Goal: Task Accomplishment & Management: Manage account settings

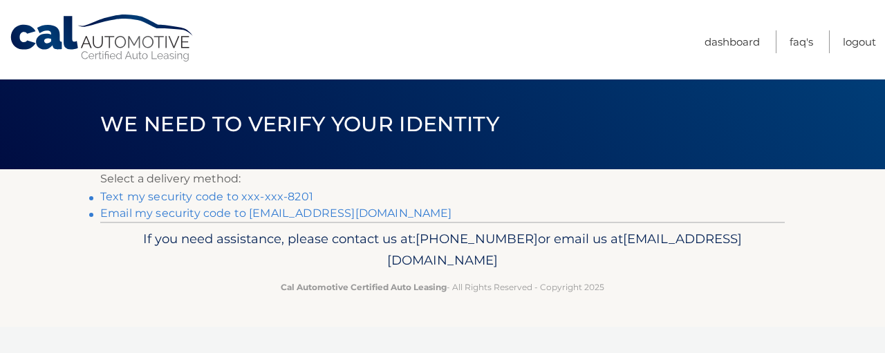
click at [299, 198] on link "Text my security code to xxx-xxx-8201" at bounding box center [206, 196] width 213 height 13
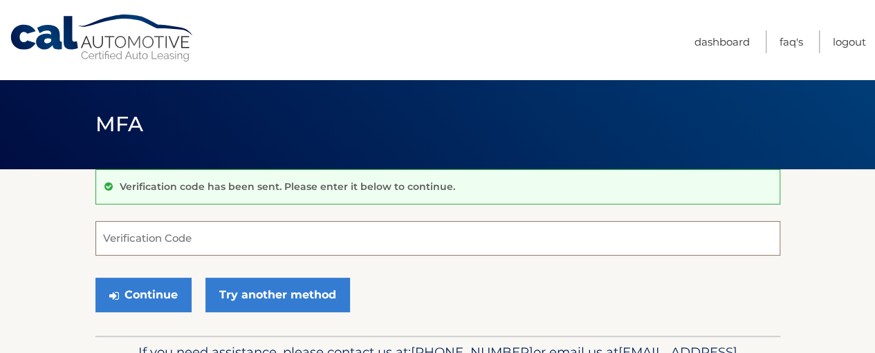
click at [199, 230] on input "Verification Code" at bounding box center [437, 238] width 685 height 35
type input "105881"
click at [95, 278] on button "Continue" at bounding box center [143, 295] width 96 height 35
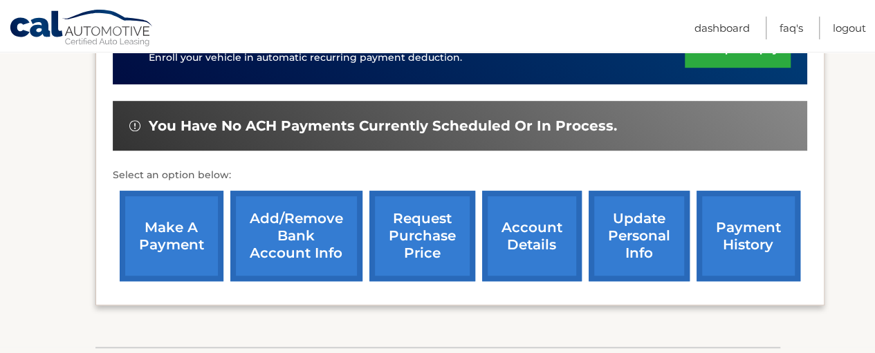
scroll to position [415, 0]
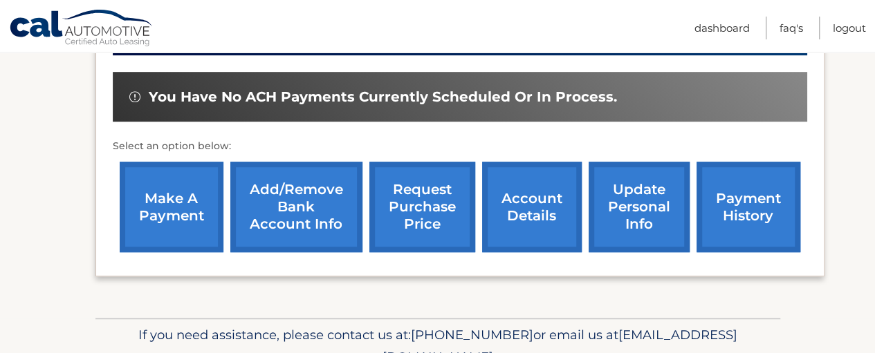
click at [561, 207] on link "account details" at bounding box center [532, 207] width 100 height 91
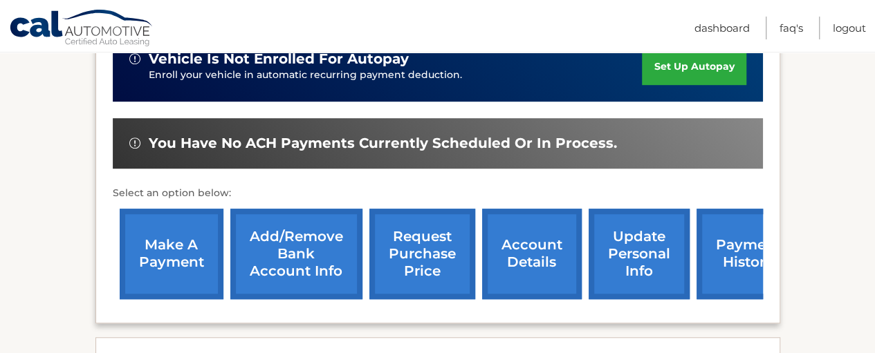
scroll to position [415, 0]
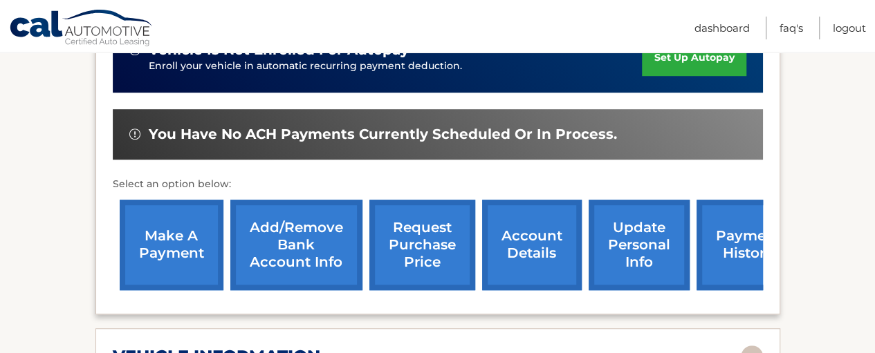
click at [725, 248] on link "payment history" at bounding box center [748, 245] width 104 height 91
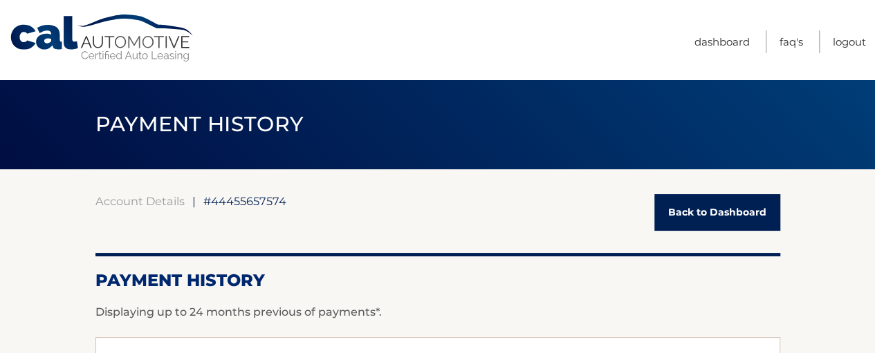
click at [720, 208] on link "Back to Dashboard" at bounding box center [717, 212] width 126 height 37
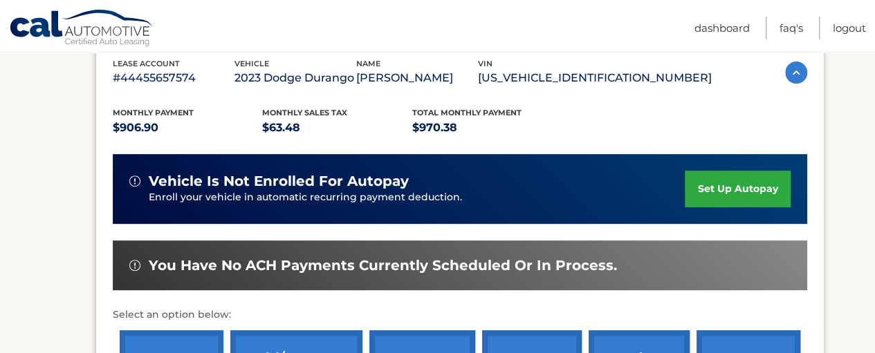
scroll to position [277, 0]
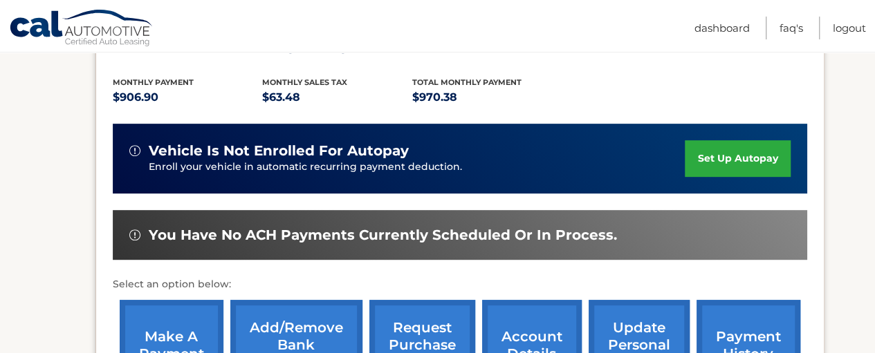
click at [738, 159] on link "set up autopay" at bounding box center [737, 158] width 105 height 37
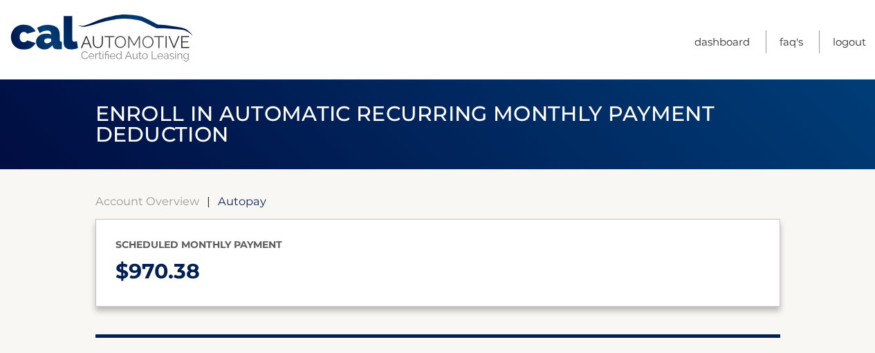
select select "NmJhMjI5Y2YtMDgzNS00M2VjLWFjMDYtODM4OGYxNzkxMGZi"
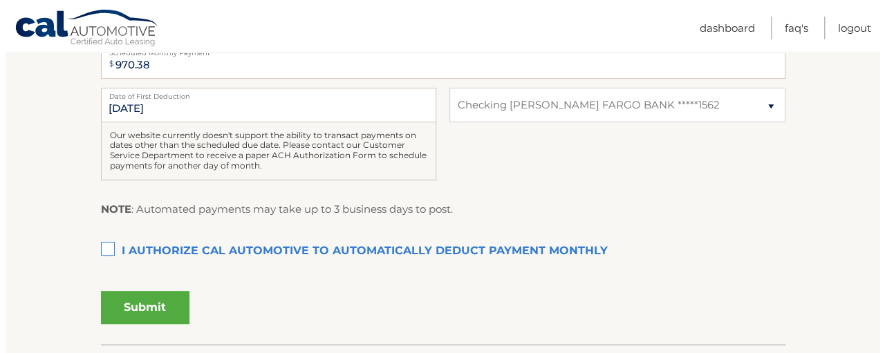
scroll to position [415, 0]
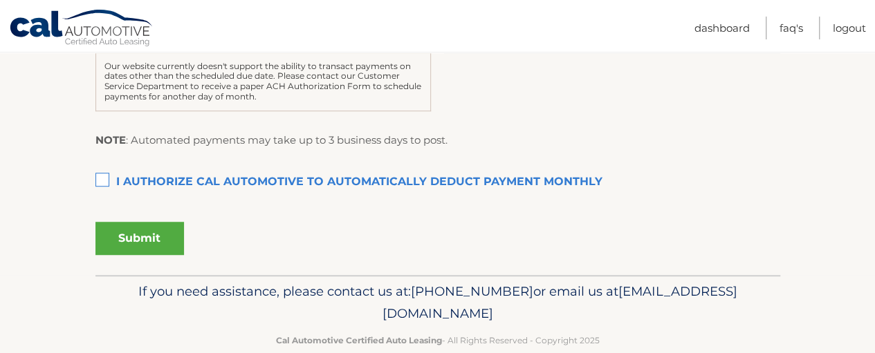
click at [102, 196] on label "I authorize cal automotive to automatically deduct payment monthly This checkbo…" at bounding box center [437, 183] width 685 height 28
click at [0, 0] on input "I authorize cal automotive to automatically deduct payment monthly This checkbo…" at bounding box center [0, 0] width 0 height 0
click at [155, 255] on button "Submit" at bounding box center [139, 238] width 89 height 33
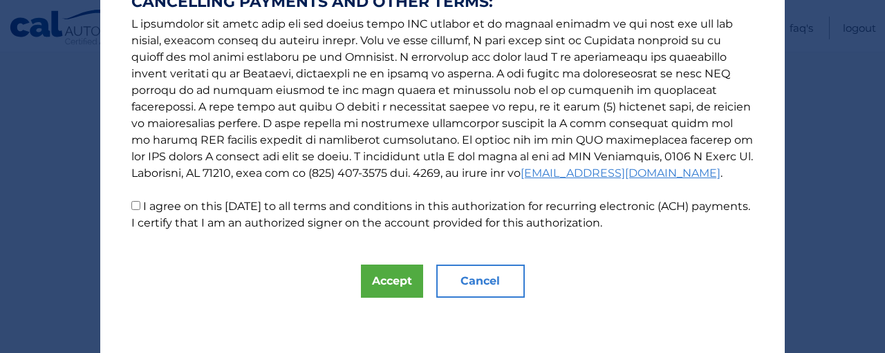
scroll to position [599, 0]
click at [386, 275] on button "Accept" at bounding box center [392, 281] width 62 height 33
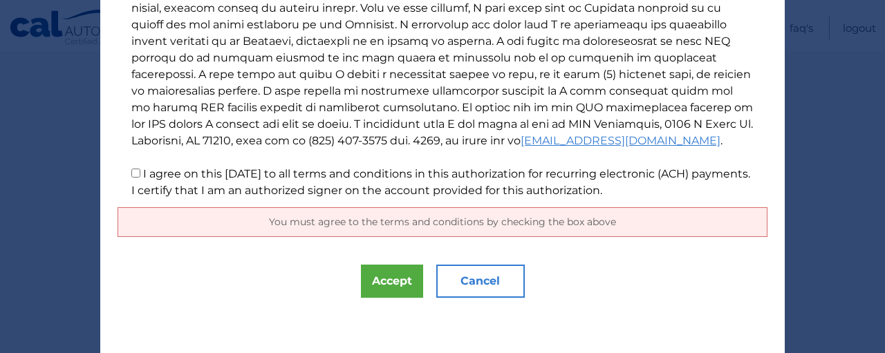
click at [131, 173] on input "I agree on this 08/29/2025 to all terms and conditions in this authorization fo…" at bounding box center [135, 173] width 9 height 9
checkbox input "true"
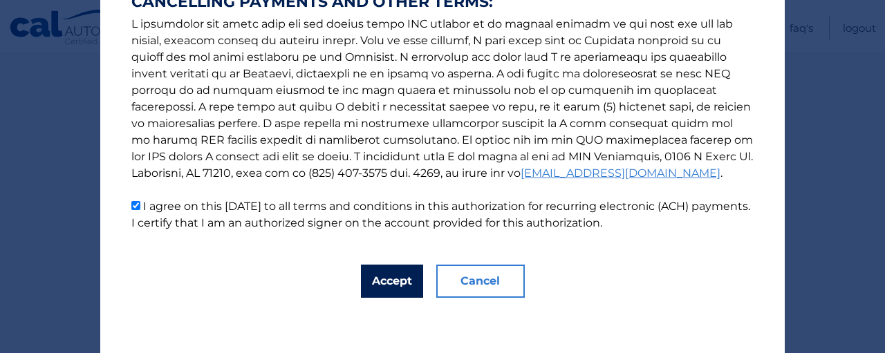
click at [380, 279] on button "Accept" at bounding box center [392, 281] width 62 height 33
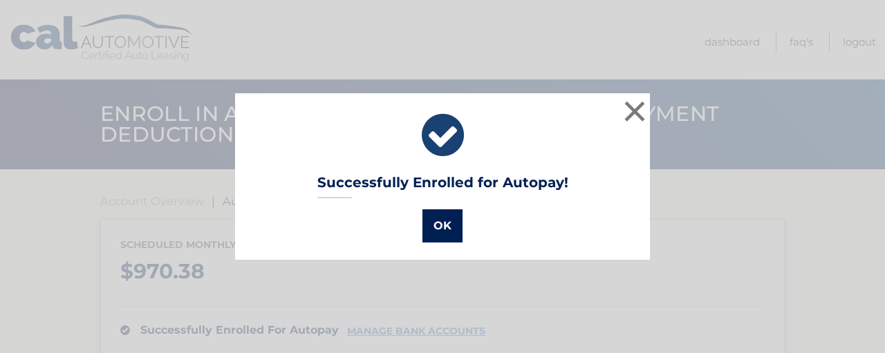
click at [456, 243] on button "OK" at bounding box center [442, 226] width 40 height 33
